Goal: Register for event/course

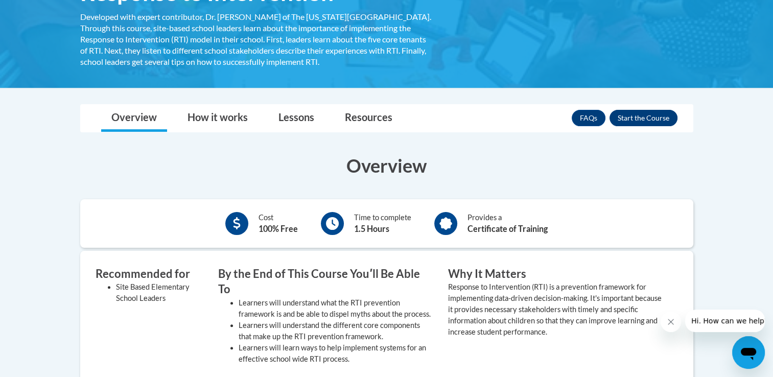
scroll to position [203, 0]
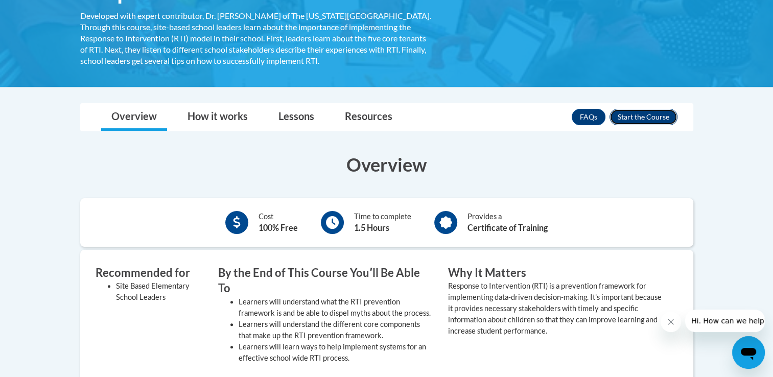
click at [651, 116] on button "Enroll" at bounding box center [643, 117] width 68 height 16
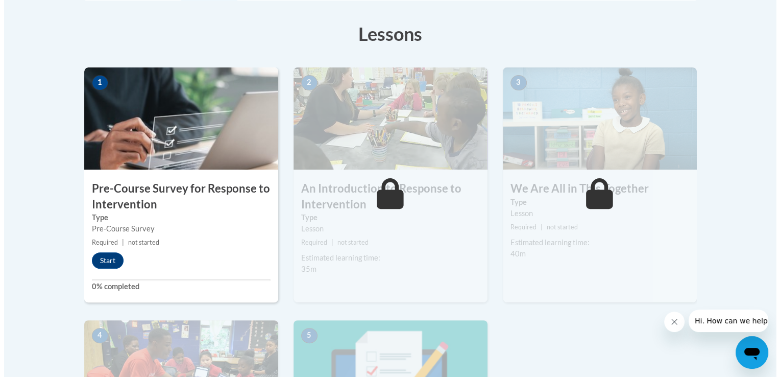
scroll to position [276, 0]
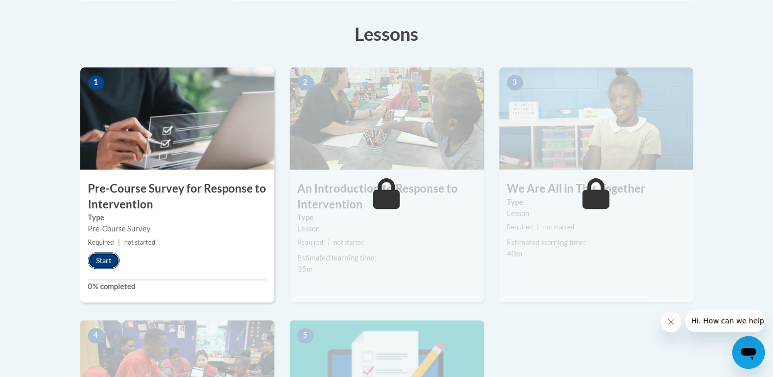
click at [111, 255] on button "Start" at bounding box center [104, 260] width 32 height 16
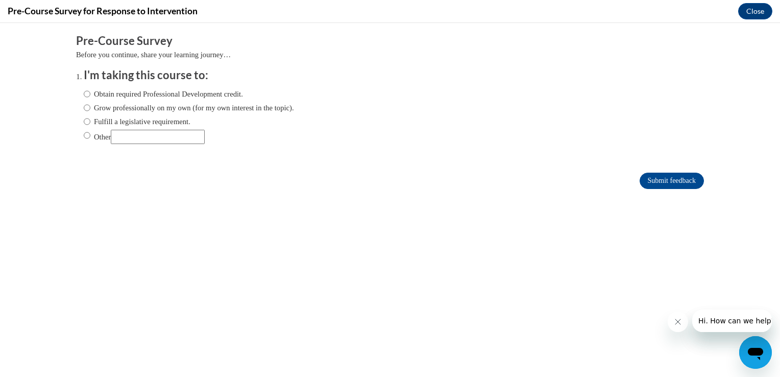
scroll to position [0, 0]
click at [235, 91] on label "Obtain required Professional Development credit." at bounding box center [163, 93] width 159 height 11
click at [90, 91] on input "Obtain required Professional Development credit." at bounding box center [87, 93] width 7 height 11
radio input "true"
click at [640, 183] on input "Submit feedback" at bounding box center [672, 181] width 64 height 16
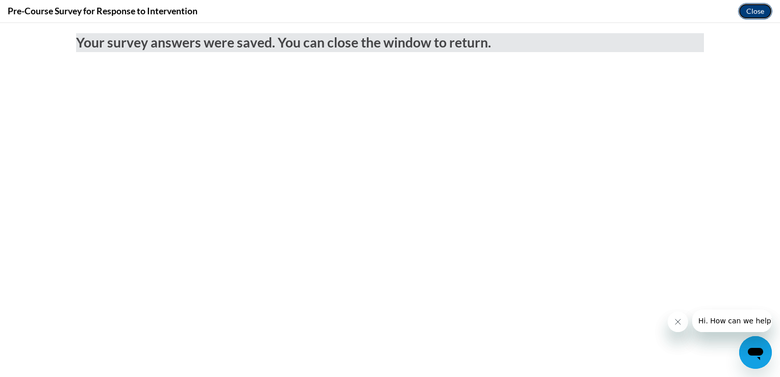
click at [757, 12] on button "Close" at bounding box center [755, 11] width 34 height 16
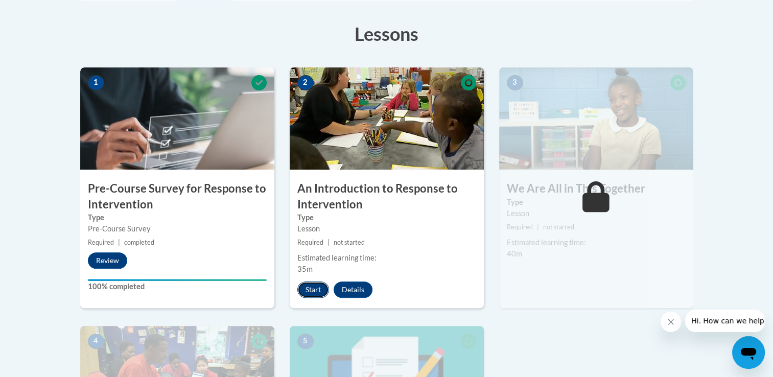
click at [312, 286] on button "Start" at bounding box center [313, 289] width 32 height 16
